Goal: Task Accomplishment & Management: Use online tool/utility

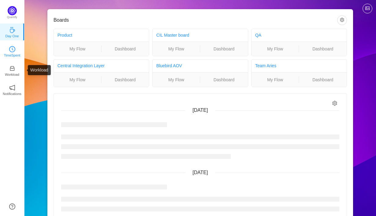
click at [11, 55] on p "TimeSpent" at bounding box center [12, 56] width 17 height 6
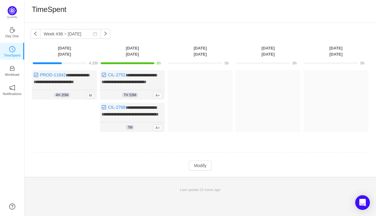
click at [79, 113] on div "Log Time" at bounding box center [64, 119] width 65 height 32
click at [206, 171] on button "Modify" at bounding box center [200, 166] width 22 height 10
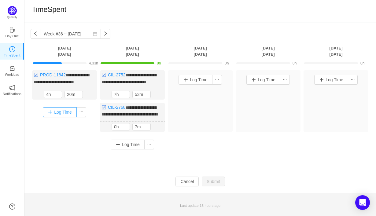
click at [65, 117] on button "Log Time" at bounding box center [60, 112] width 34 height 10
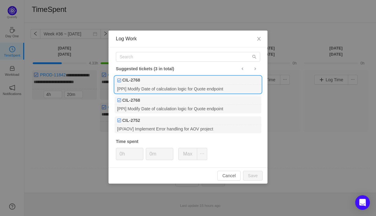
click at [166, 88] on div "[PPI] Modify Date of calculation logic for Quote endpoint" at bounding box center [188, 89] width 147 height 8
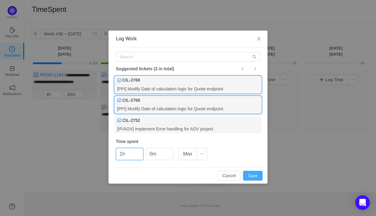
click at [249, 178] on button "Save" at bounding box center [253, 176] width 20 height 10
type input "0h"
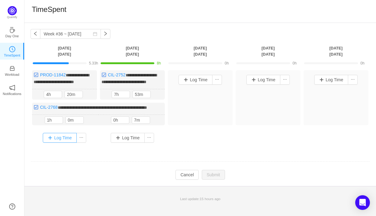
click at [63, 143] on button "Log Time" at bounding box center [60, 138] width 34 height 10
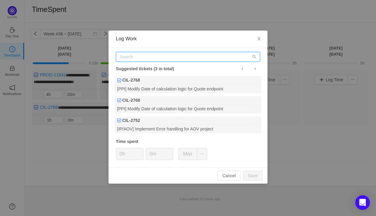
click at [141, 57] on input "text" at bounding box center [188, 57] width 144 height 10
type input "i"
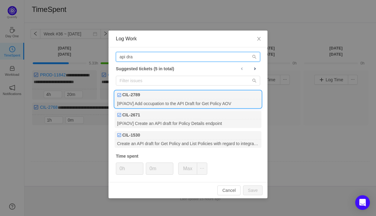
type input "api dra"
click at [172, 107] on div "[IP/AOV] Add occupation to the API Draft for Get Policy AOV" at bounding box center [188, 103] width 147 height 8
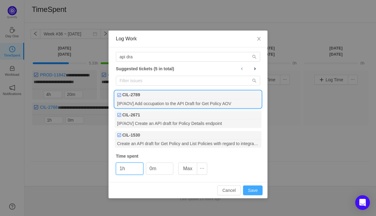
click at [252, 190] on button "Save" at bounding box center [253, 191] width 20 height 10
type input "0h"
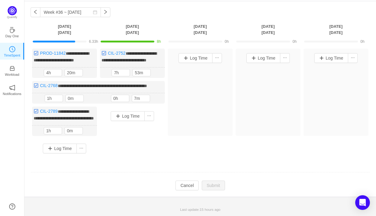
scroll to position [39, 0]
click at [68, 95] on input "0m" at bounding box center [75, 98] width 18 height 7
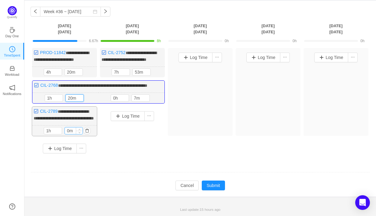
type input "20m"
click at [68, 132] on input "0m" at bounding box center [74, 130] width 18 height 7
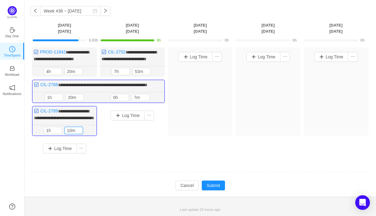
type input "10m"
click at [120, 140] on div "Log Time" at bounding box center [132, 128] width 65 height 45
click at [156, 100] on button "button" at bounding box center [154, 97] width 7 height 7
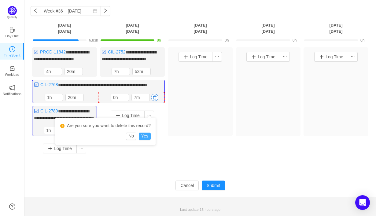
click at [148, 133] on button "Yes" at bounding box center [145, 136] width 12 height 7
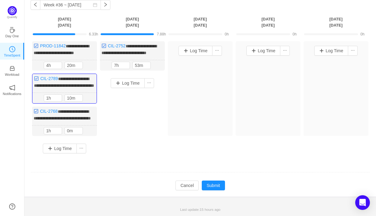
scroll to position [41, 0]
click at [155, 62] on button "button" at bounding box center [154, 65] width 7 height 7
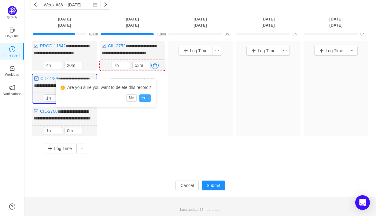
click at [148, 94] on button "Yes" at bounding box center [145, 97] width 12 height 7
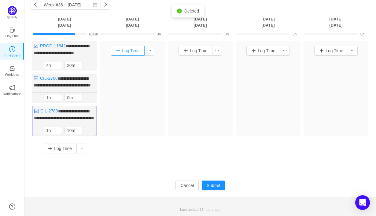
click at [135, 46] on button "Log Time" at bounding box center [128, 51] width 34 height 10
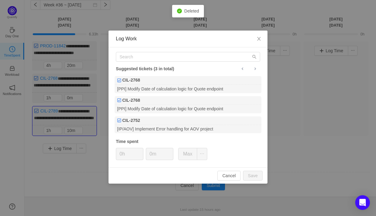
type input "0m"
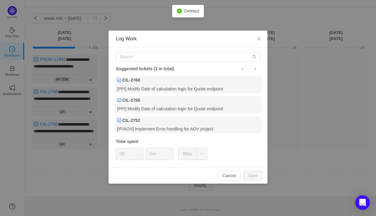
scroll to position [33, 0]
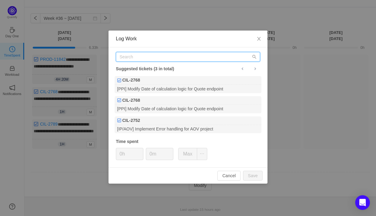
click at [143, 57] on input "text" at bounding box center [188, 57] width 144 height 10
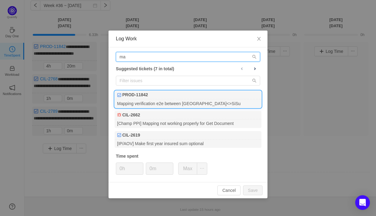
type input "ma"
click at [163, 103] on div "Mapping verification e2e between [GEOGRAPHIC_DATA]<>SiSu" at bounding box center [188, 103] width 147 height 8
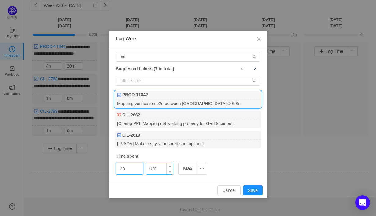
type input "2h"
click at [150, 170] on input "0m" at bounding box center [159, 169] width 27 height 12
type input "10m"
click at [251, 191] on button "Save" at bounding box center [253, 191] width 20 height 10
type input "0h"
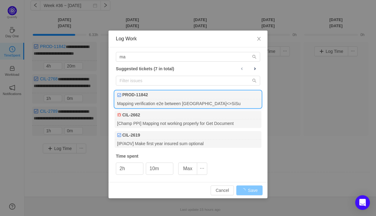
type input "0m"
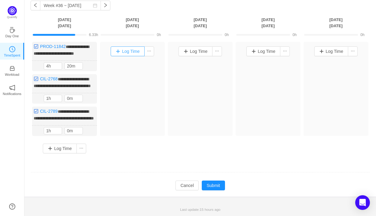
click at [122, 47] on button "Log Time" at bounding box center [128, 51] width 34 height 10
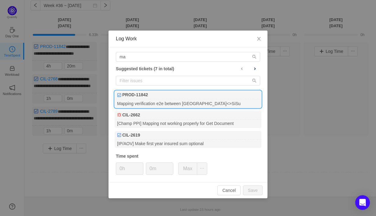
click at [154, 104] on div "Mapping verification e2e between [GEOGRAPHIC_DATA]<>SiSu" at bounding box center [188, 103] width 147 height 8
click at [250, 188] on button "Save" at bounding box center [253, 191] width 20 height 10
type input "0h"
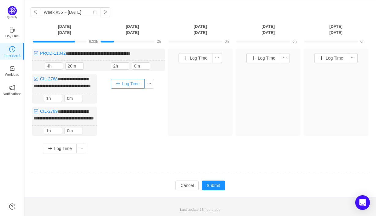
click at [134, 79] on button "Log Time" at bounding box center [128, 84] width 34 height 10
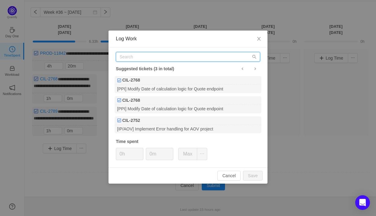
click at [147, 58] on input "text" at bounding box center [188, 57] width 144 height 10
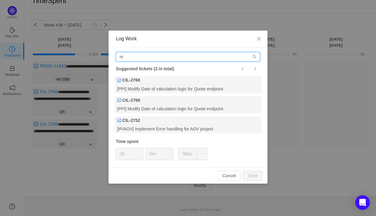
scroll to position [20, 0]
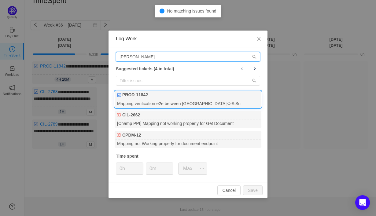
type input "[PERSON_NAME]"
click at [167, 107] on div "Mapping verification e2e between [GEOGRAPHIC_DATA]<>SiSu" at bounding box center [188, 103] width 147 height 8
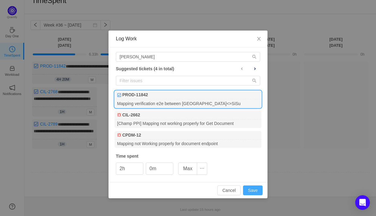
click at [249, 193] on button "Save" at bounding box center [253, 191] width 20 height 10
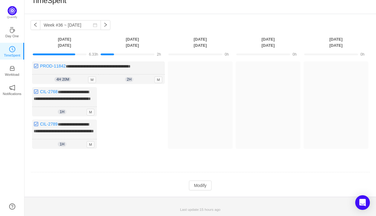
click at [131, 101] on div "Log Time" at bounding box center [132, 119] width 65 height 65
click at [201, 187] on button "Modify" at bounding box center [200, 186] width 22 height 10
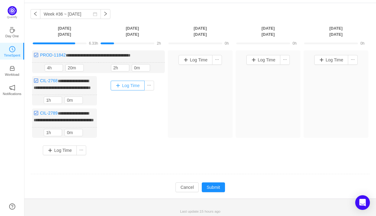
click at [122, 85] on button "Log Time" at bounding box center [128, 86] width 34 height 10
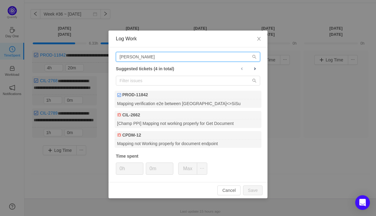
click at [140, 59] on input "[PERSON_NAME]" at bounding box center [188, 57] width 144 height 10
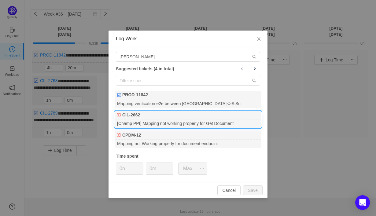
click at [164, 127] on div "[Champ PPI] Mapping not working properly for Get Document" at bounding box center [188, 124] width 147 height 8
click at [253, 190] on button "Save" at bounding box center [253, 191] width 20 height 10
type input "0h"
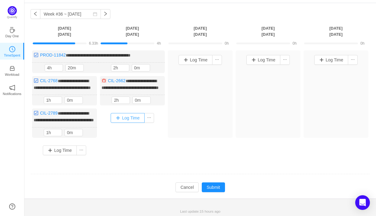
click at [131, 123] on button "Log Time" at bounding box center [128, 118] width 34 height 10
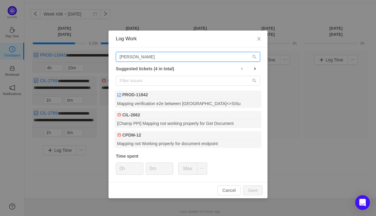
click at [152, 57] on input "[PERSON_NAME]" at bounding box center [188, 57] width 144 height 10
type input "m"
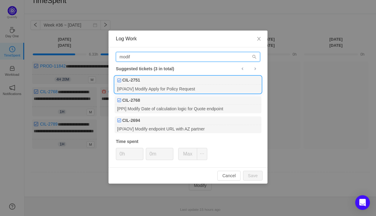
type input "modif"
click at [175, 88] on div "[IP/AOV] Modify Apply for Policy Request" at bounding box center [188, 89] width 147 height 8
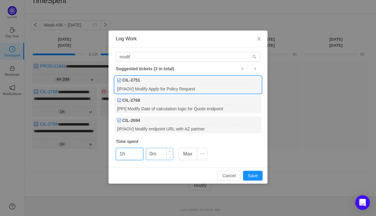
type input "1h"
click at [150, 154] on input "0m" at bounding box center [159, 154] width 27 height 12
type input "10m"
click at [253, 176] on button "Save" at bounding box center [253, 176] width 20 height 10
type input "0h"
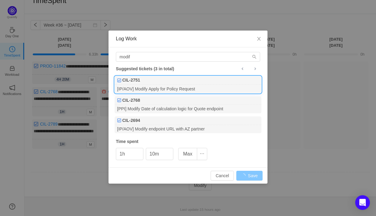
type input "0m"
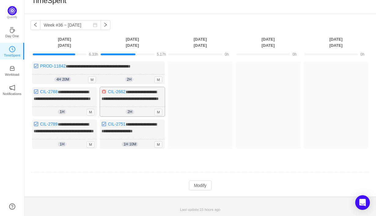
click at [141, 107] on div "2h 2h 0m M" at bounding box center [132, 112] width 65 height 10
click at [201, 187] on button "Modify" at bounding box center [200, 186] width 22 height 10
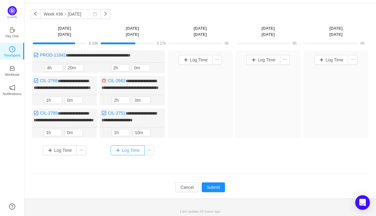
click at [138, 155] on button "Log Time" at bounding box center [128, 151] width 34 height 10
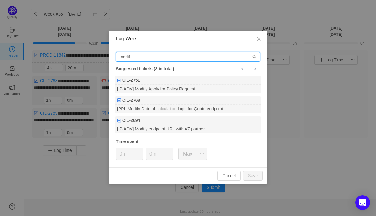
click at [182, 58] on input "modif" at bounding box center [188, 57] width 144 height 10
type input "m"
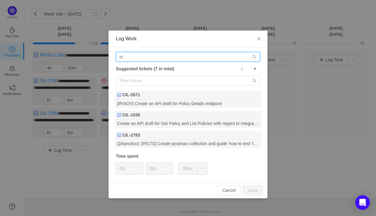
type input "c"
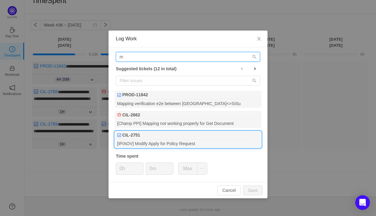
type input "m"
click at [198, 146] on div "[IP/AOV] Modify Apply for Policy Request" at bounding box center [188, 144] width 147 height 8
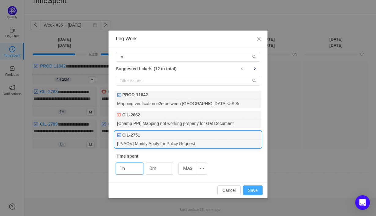
click at [252, 190] on button "Save" at bounding box center [253, 191] width 20 height 10
type input "0h"
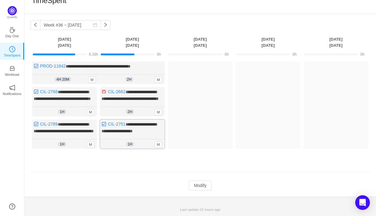
click at [143, 145] on div "1h 1h 10m M" at bounding box center [132, 144] width 65 height 10
click at [203, 188] on button "Modify" at bounding box center [200, 186] width 22 height 10
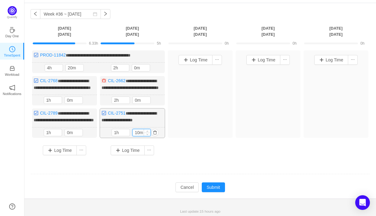
click at [138, 136] on input "10m" at bounding box center [142, 132] width 18 height 7
click at [137, 155] on button "Log Time" at bounding box center [128, 151] width 34 height 10
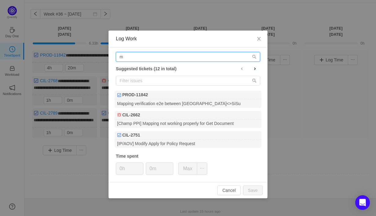
click at [161, 60] on input "m" at bounding box center [188, 57] width 144 height 10
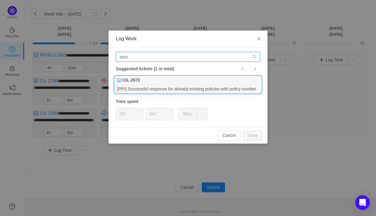
type input "succ"
click at [186, 85] on div "[PPI] Successful response for already existing policies with policy number" at bounding box center [188, 89] width 147 height 8
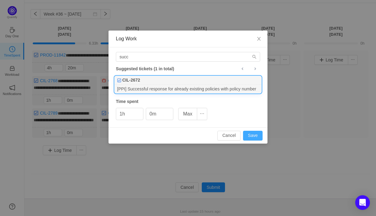
click at [248, 137] on button "Save" at bounding box center [253, 136] width 20 height 10
type input "0h"
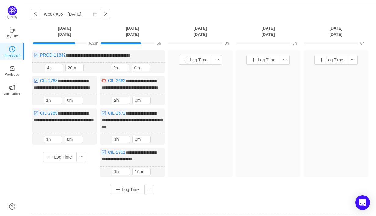
scroll to position [26, 0]
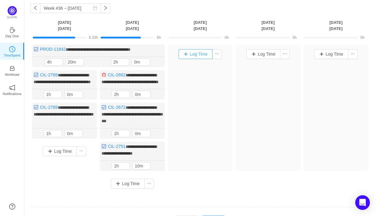
click at [195, 55] on button "Log Time" at bounding box center [196, 54] width 34 height 10
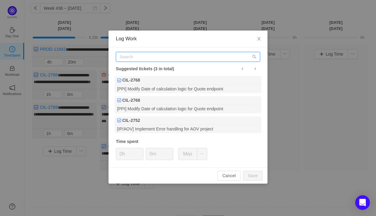
click at [195, 60] on input "text" at bounding box center [188, 57] width 144 height 10
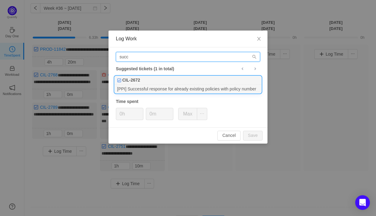
type input "succ"
click at [195, 85] on div "[PPI] Successful response for already existing policies with policy number" at bounding box center [188, 89] width 147 height 8
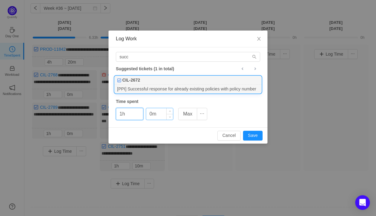
type input "1h"
click at [149, 116] on input "0m" at bounding box center [159, 114] width 27 height 12
type input "10m"
click at [252, 137] on button "Save" at bounding box center [253, 136] width 20 height 10
type input "0h"
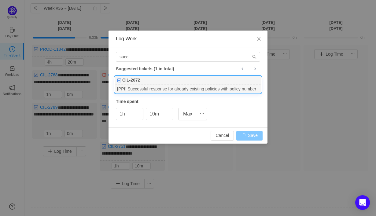
type input "0m"
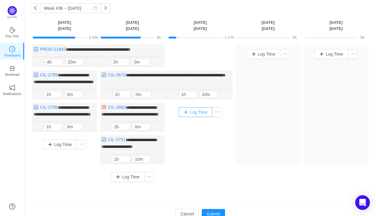
click at [194, 117] on button "Log Time" at bounding box center [196, 112] width 34 height 10
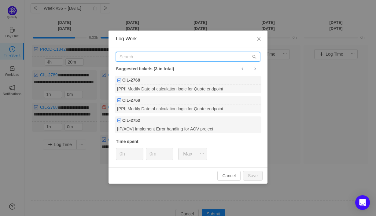
click at [168, 56] on input "text" at bounding box center [188, 57] width 144 height 10
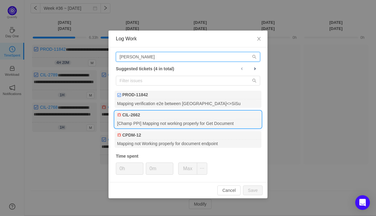
type input "[PERSON_NAME]"
click at [185, 116] on div "CIL-2662" at bounding box center [188, 115] width 147 height 9
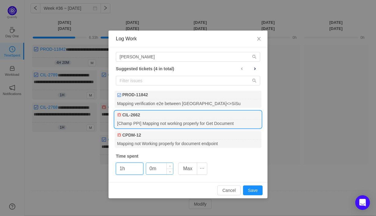
click at [151, 168] on input "0m" at bounding box center [159, 169] width 27 height 12
click at [257, 194] on button "Save" at bounding box center [253, 191] width 20 height 10
type input "0h"
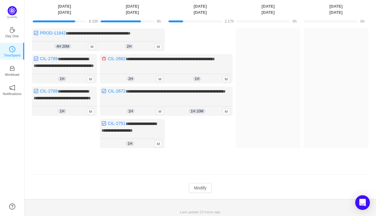
scroll to position [55, 0]
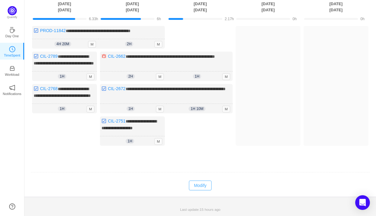
click at [205, 188] on button "Modify" at bounding box center [200, 186] width 22 height 10
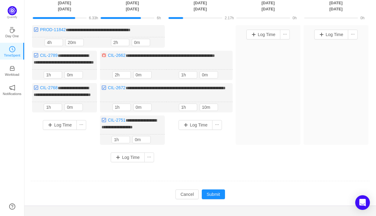
scroll to position [39, 0]
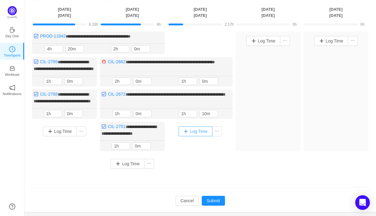
click at [204, 136] on button "Log Time" at bounding box center [196, 132] width 34 height 10
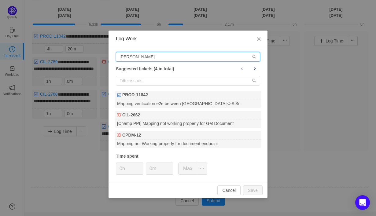
click at [191, 59] on input "[PERSON_NAME]" at bounding box center [188, 57] width 144 height 10
type input "m"
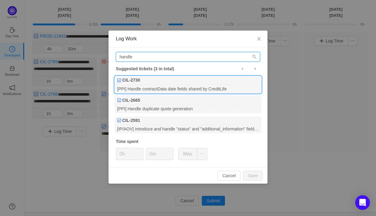
type input "handle"
click at [192, 86] on div "[PPI] Handle contractData date fields shared by CreditLife" at bounding box center [188, 89] width 147 height 8
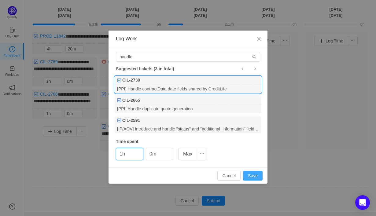
click at [251, 175] on button "Save" at bounding box center [253, 176] width 20 height 10
type input "0h"
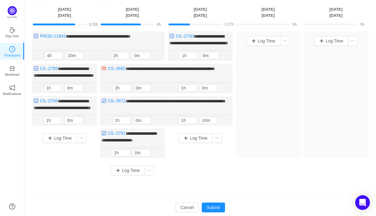
scroll to position [40, 0]
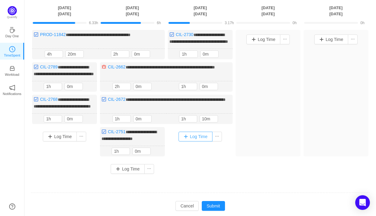
click at [200, 142] on button "Log Time" at bounding box center [196, 137] width 34 height 10
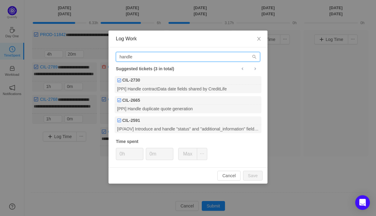
click at [235, 57] on input "handle" at bounding box center [188, 57] width 144 height 10
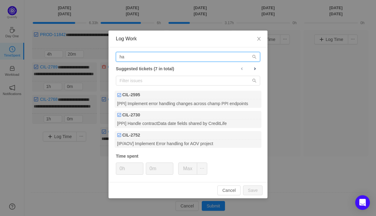
type input "h"
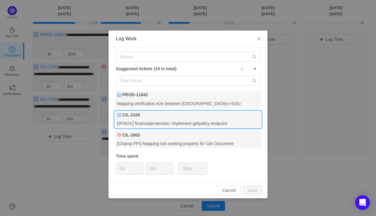
click at [219, 117] on div "CIL-2100" at bounding box center [188, 115] width 147 height 9
type input "0h"
click at [153, 168] on input "0m" at bounding box center [159, 169] width 27 height 12
click at [257, 189] on button "Save" at bounding box center [253, 191] width 20 height 10
type input "0m"
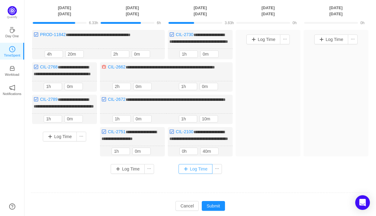
click at [196, 174] on button "Log Time" at bounding box center [196, 169] width 34 height 10
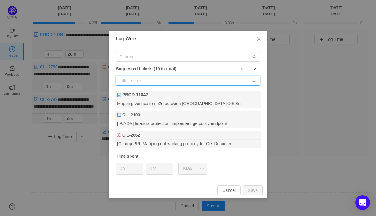
click at [208, 80] on input "text" at bounding box center [188, 81] width 144 height 10
click at [212, 81] on input "text" at bounding box center [188, 81] width 144 height 10
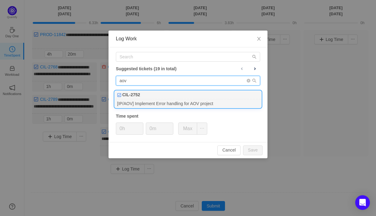
type input "aov"
click at [219, 100] on div "[IP/AOV] Implement Error handling for AOV project" at bounding box center [188, 103] width 147 height 8
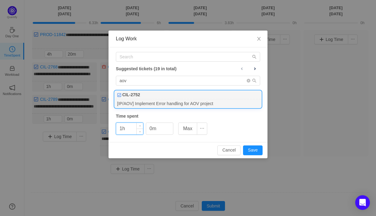
click at [132, 129] on input "1h" at bounding box center [129, 129] width 27 height 12
click at [231, 150] on button "Cancel" at bounding box center [228, 151] width 23 height 10
type input "0h"
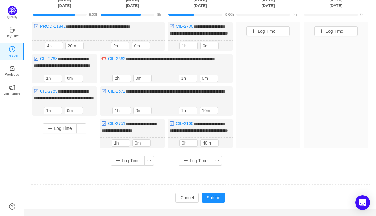
scroll to position [47, 0]
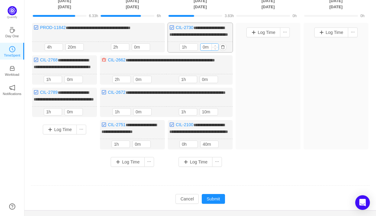
click at [204, 50] on input "0m" at bounding box center [210, 47] width 18 height 7
click at [203, 50] on input "0m" at bounding box center [210, 47] width 18 height 7
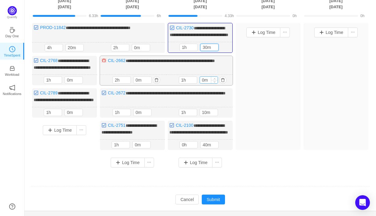
type input "30m"
click at [201, 83] on input "0m" at bounding box center [209, 80] width 18 height 7
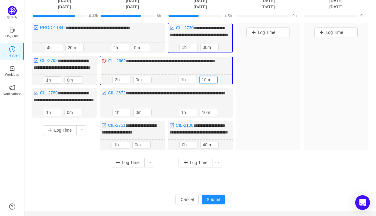
type input "10m"
click at [240, 172] on div "**********" at bounding box center [200, 97] width 339 height 149
click at [194, 168] on button "Log Time" at bounding box center [196, 163] width 34 height 10
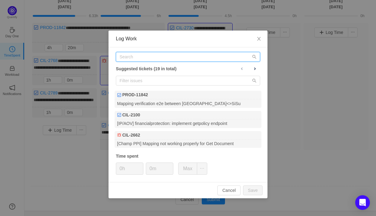
click at [215, 53] on input "text" at bounding box center [188, 57] width 144 height 10
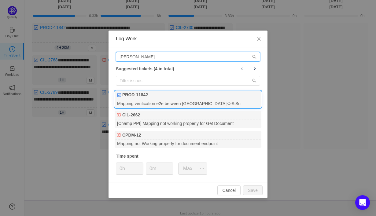
type input "[PERSON_NAME]"
click at [206, 98] on div "PROD-11842" at bounding box center [188, 95] width 147 height 9
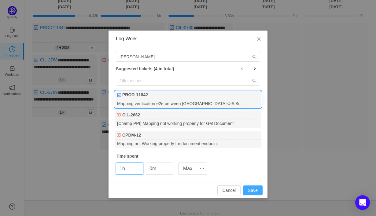
click at [252, 191] on button "Save" at bounding box center [253, 191] width 20 height 10
type input "0h"
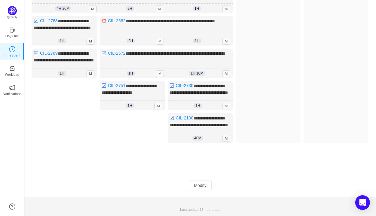
scroll to position [102, 0]
click at [200, 188] on button "Modify" at bounding box center [200, 186] width 22 height 10
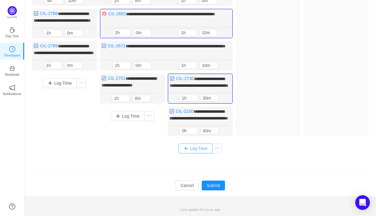
click at [201, 153] on button "Log Time" at bounding box center [196, 149] width 34 height 10
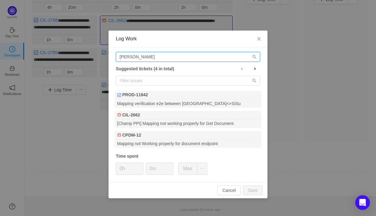
click at [186, 56] on input "[PERSON_NAME]" at bounding box center [188, 57] width 144 height 10
type input "m"
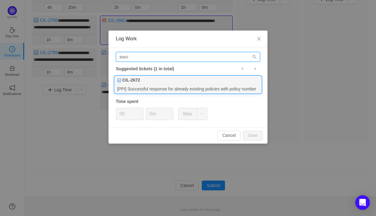
type input "succ"
click at [208, 84] on div "CIL-2672" at bounding box center [188, 80] width 147 height 9
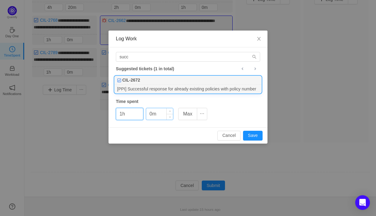
type input "1h"
click at [149, 116] on input "0m" at bounding box center [159, 114] width 27 height 12
type input "10m"
click at [250, 136] on button "Save" at bounding box center [253, 136] width 20 height 10
type input "0h"
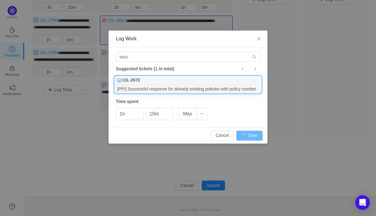
type input "0m"
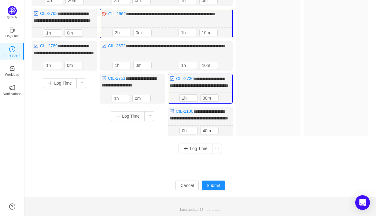
scroll to position [110, 0]
click at [218, 186] on button "Submit" at bounding box center [213, 186] width 23 height 10
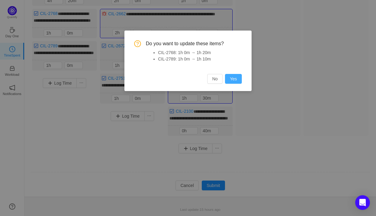
click at [233, 76] on button "Yes" at bounding box center [233, 79] width 17 height 10
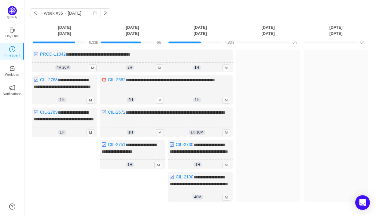
scroll to position [20, 0]
click at [200, 103] on span "1h" at bounding box center [197, 100] width 8 height 5
click at [196, 103] on span "1h" at bounding box center [197, 100] width 8 height 5
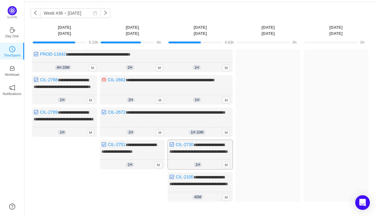
scroll to position [102, 0]
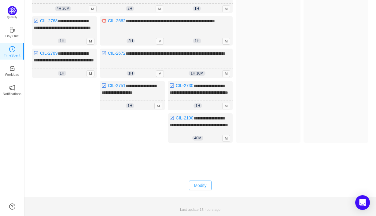
click at [201, 188] on button "Modify" at bounding box center [200, 186] width 22 height 10
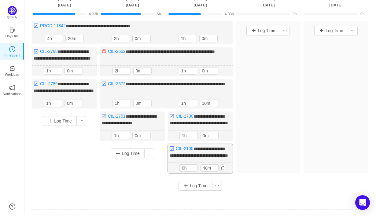
scroll to position [46, 0]
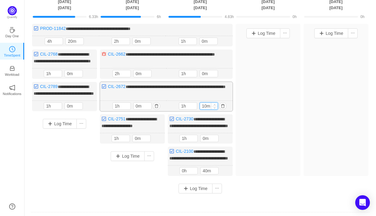
click at [205, 109] on input "10m" at bounding box center [209, 106] width 18 height 7
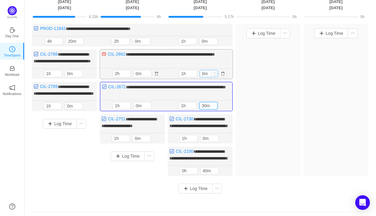
type input "30m"
click at [202, 77] on input "0m" at bounding box center [209, 73] width 18 height 7
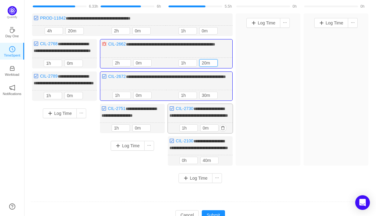
scroll to position [57, 0]
type input "20m"
click at [203, 131] on input "0m" at bounding box center [210, 127] width 18 height 7
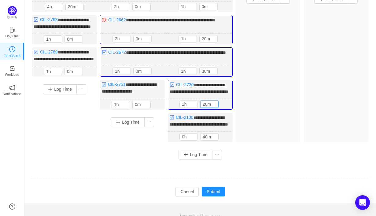
scroll to position [110, 0]
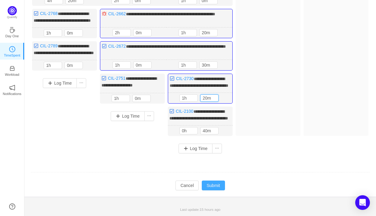
type input "20m"
click at [218, 185] on button "Submit" at bounding box center [213, 186] width 23 height 10
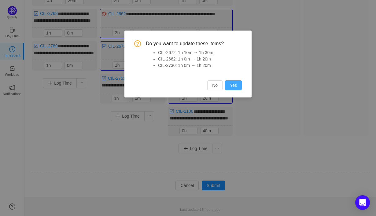
click at [235, 81] on button "Yes" at bounding box center [233, 85] width 17 height 10
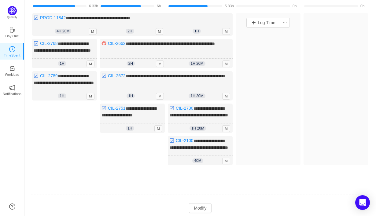
scroll to position [57, 0]
click at [200, 66] on span "1h 20m" at bounding box center [197, 63] width 17 height 5
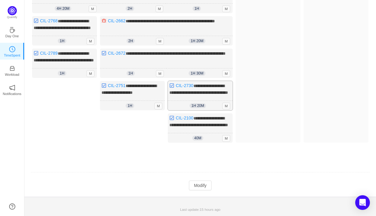
scroll to position [101, 0]
click at [197, 188] on button "Modify" at bounding box center [200, 186] width 22 height 10
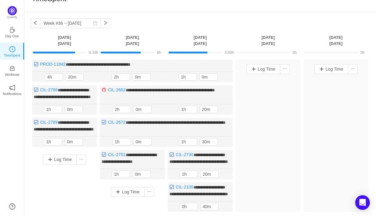
scroll to position [11, 0]
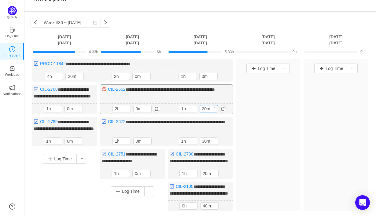
click at [205, 112] on input "20m" at bounding box center [209, 108] width 18 height 7
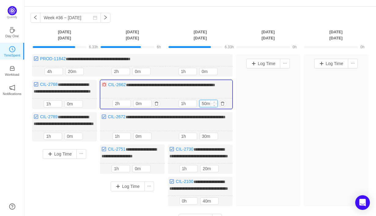
scroll to position [18, 0]
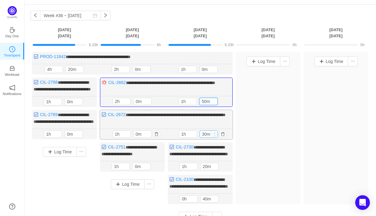
type input "50m"
click at [205, 138] on input "30m" at bounding box center [209, 134] width 18 height 7
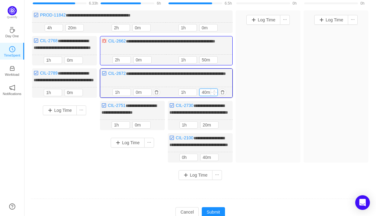
scroll to position [61, 0]
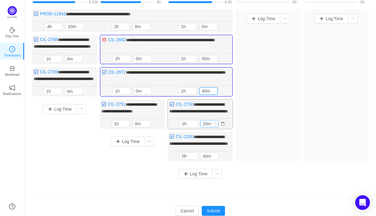
type input "40m"
click at [206, 127] on input "20m" at bounding box center [210, 123] width 18 height 7
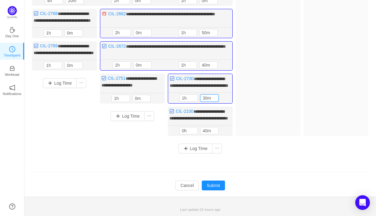
scroll to position [110, 0]
type input "30m"
click at [252, 164] on td "**********" at bounding box center [200, 73] width 339 height 184
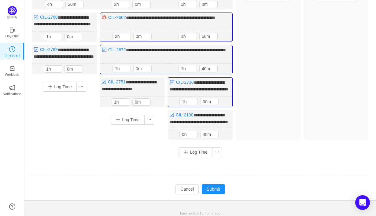
scroll to position [83, 0]
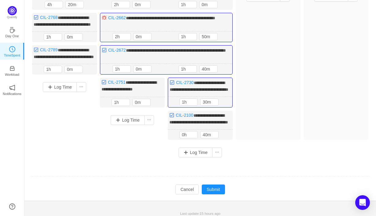
click at [249, 162] on div "**********" at bounding box center [200, 74] width 339 height 175
click at [200, 157] on button "Log Time" at bounding box center [196, 153] width 34 height 10
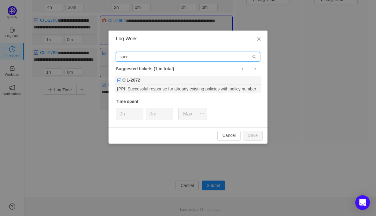
click at [193, 61] on input "succ" at bounding box center [188, 57] width 144 height 10
type input "s"
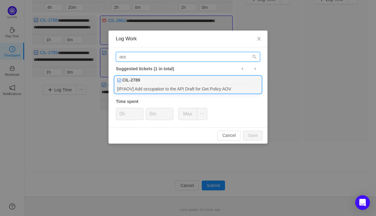
type input "occ"
click at [205, 88] on div "[IP/AOV] Add occupation to the API Draft for Get Policy AOV" at bounding box center [188, 89] width 147 height 8
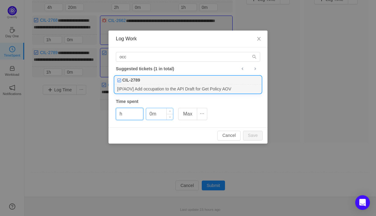
type input "0h"
click at [150, 115] on input "0m" at bounding box center [159, 114] width 27 height 12
click at [253, 136] on button "Save" at bounding box center [253, 136] width 20 height 10
type input "0m"
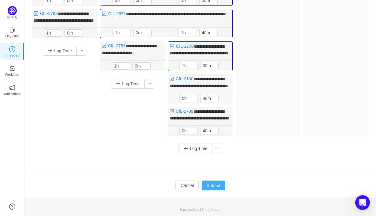
scroll to position [136, 0]
click at [221, 190] on button "Submit" at bounding box center [213, 186] width 23 height 10
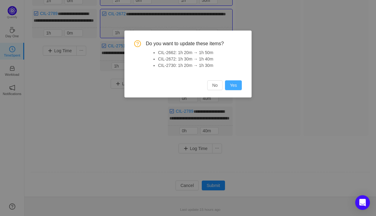
click at [234, 84] on button "Yes" at bounding box center [233, 85] width 17 height 10
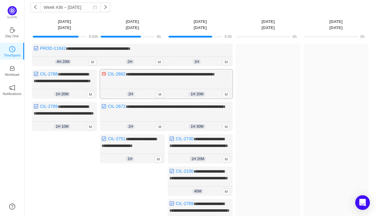
scroll to position [34, 0]
